Goal: Task Accomplishment & Management: Manage account settings

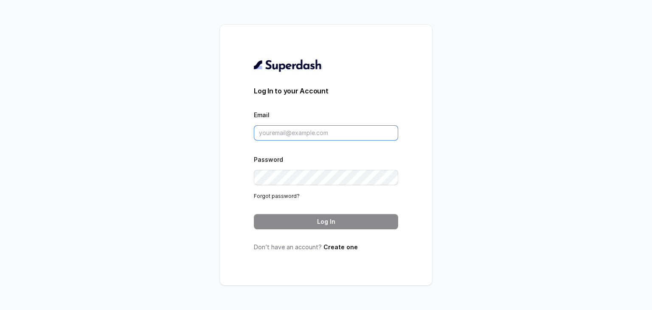
click at [274, 130] on input "Email" at bounding box center [326, 132] width 144 height 15
paste input "[EMAIL_ADDRESS][DOMAIN_NAME]"
type input "[EMAIL_ADDRESS][DOMAIN_NAME]"
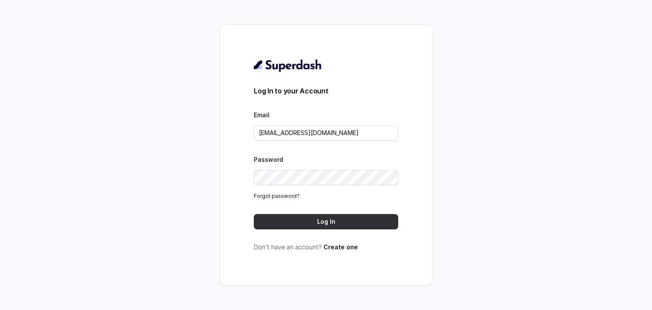
click at [357, 221] on button "Log In" at bounding box center [326, 221] width 144 height 15
